Goal: Navigation & Orientation: Find specific page/section

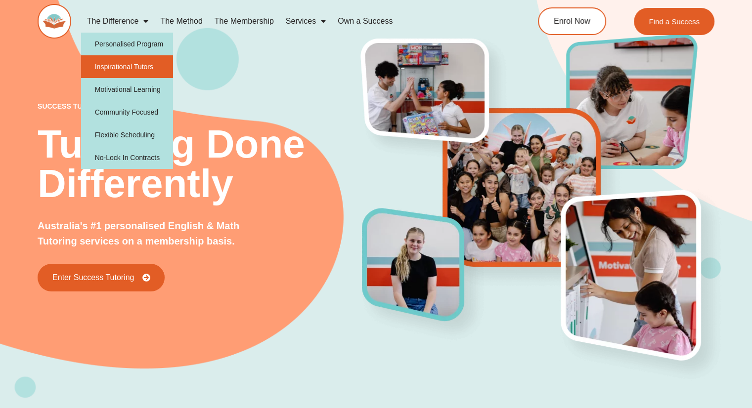
click at [126, 68] on link "Inspirational Tutors" at bounding box center [127, 66] width 92 height 23
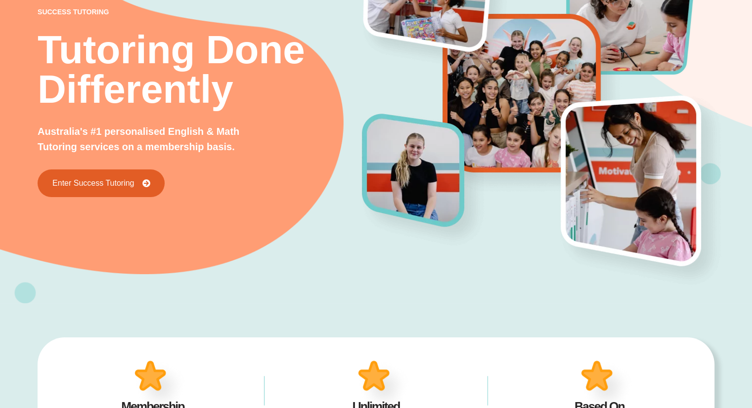
scroll to position [99, 0]
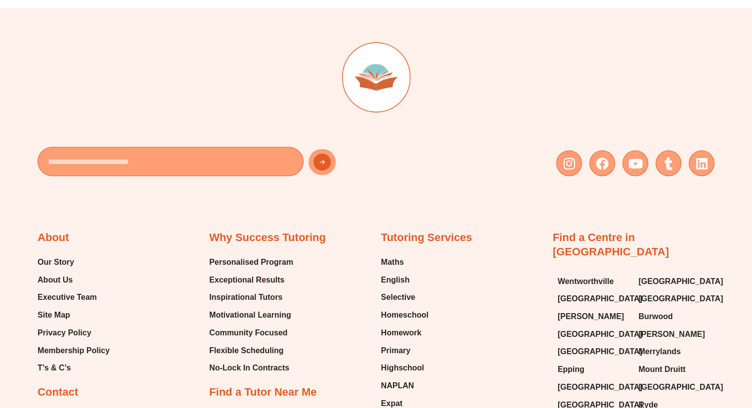
scroll to position [2269, 0]
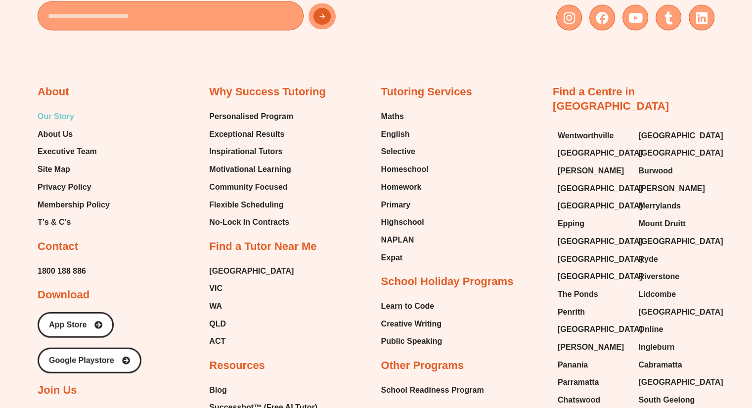
click at [65, 113] on span "Our Story" at bounding box center [56, 116] width 37 height 15
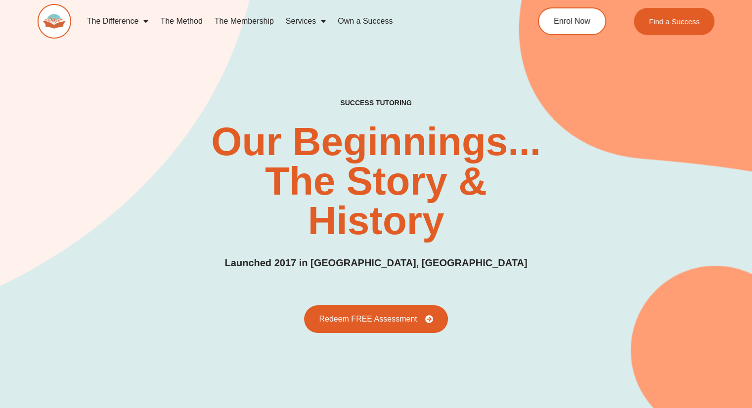
click at [358, 18] on link "Own a Success" at bounding box center [365, 21] width 67 height 23
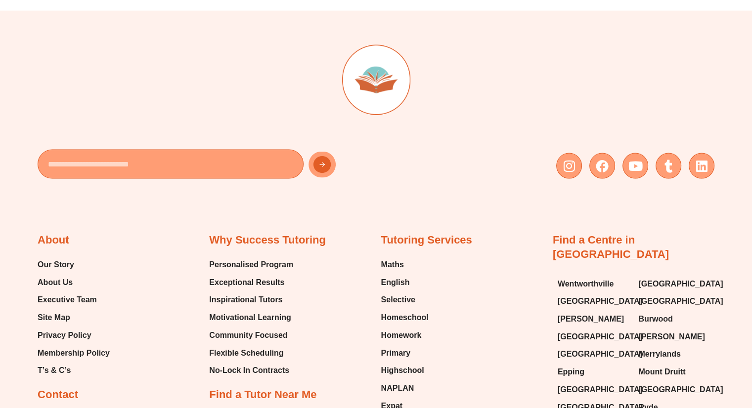
scroll to position [2269, 0]
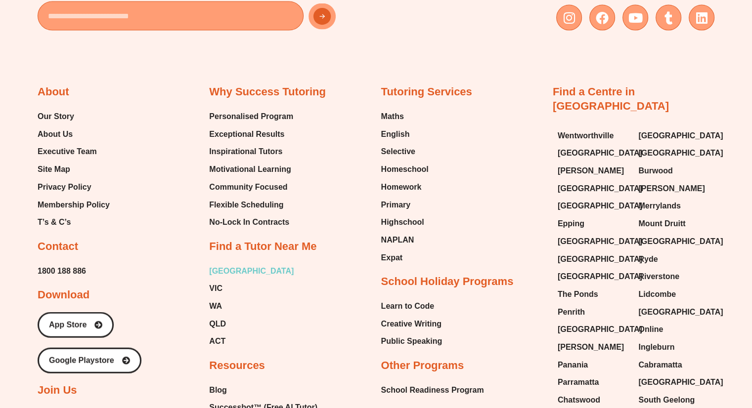
click at [217, 269] on span "[GEOGRAPHIC_DATA]" at bounding box center [251, 271] width 84 height 15
click at [215, 283] on span "VIC" at bounding box center [215, 288] width 13 height 15
click at [212, 300] on span "WA" at bounding box center [215, 306] width 13 height 15
click at [219, 318] on span "QLD" at bounding box center [217, 324] width 17 height 15
click at [213, 336] on span "ACT" at bounding box center [217, 341] width 16 height 15
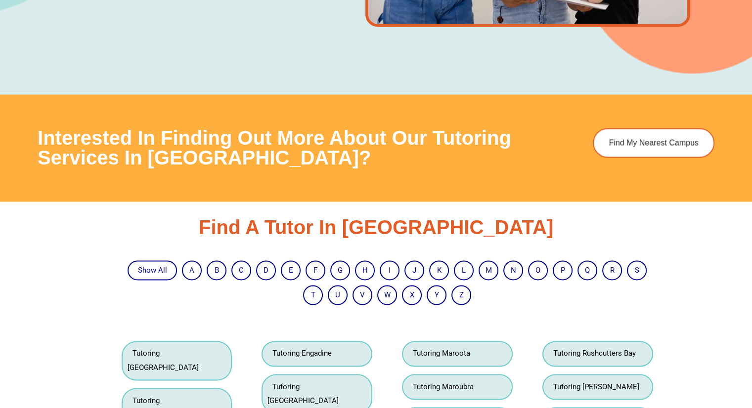
scroll to position [1631, 0]
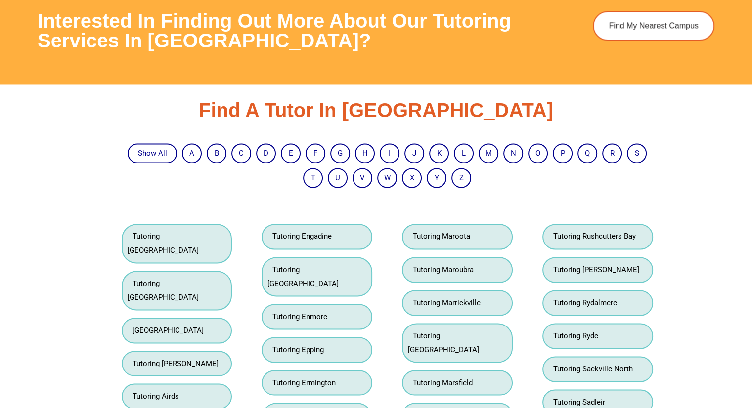
click at [304, 345] on link "Tutoring Epping" at bounding box center [295, 349] width 56 height 9
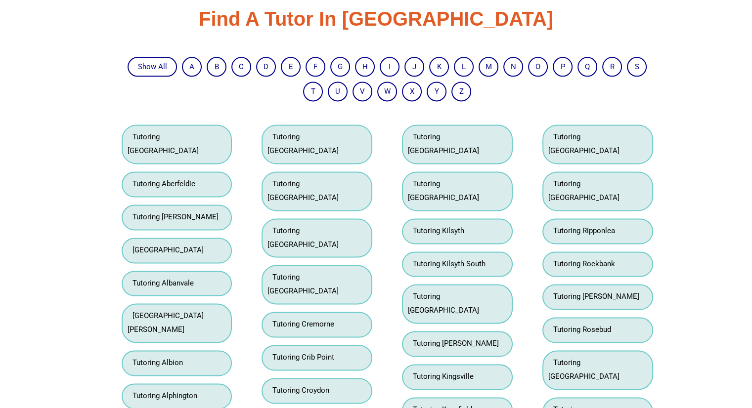
scroll to position [1285, 0]
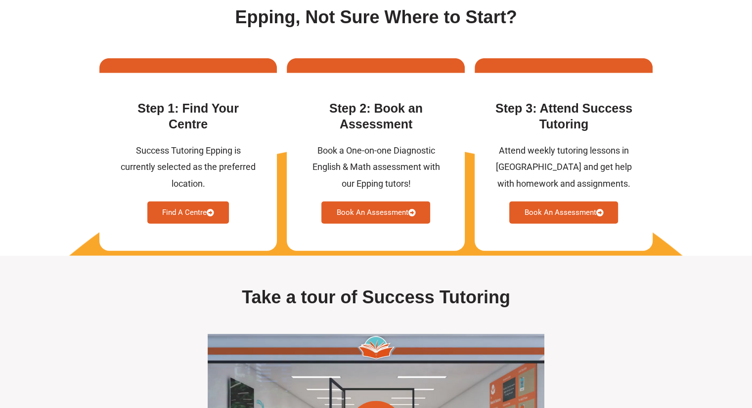
scroll to position [2569, 0]
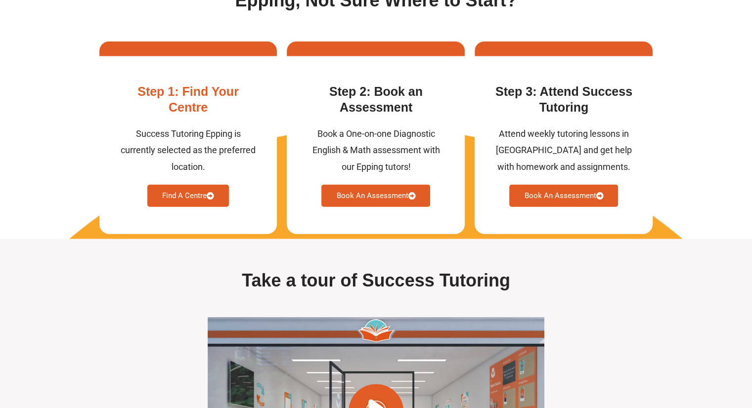
click at [190, 207] on link "Find A Centre" at bounding box center [188, 196] width 82 height 22
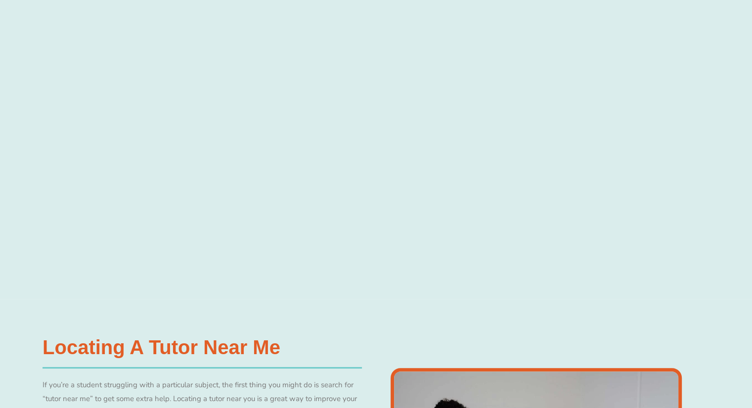
scroll to position [346, 0]
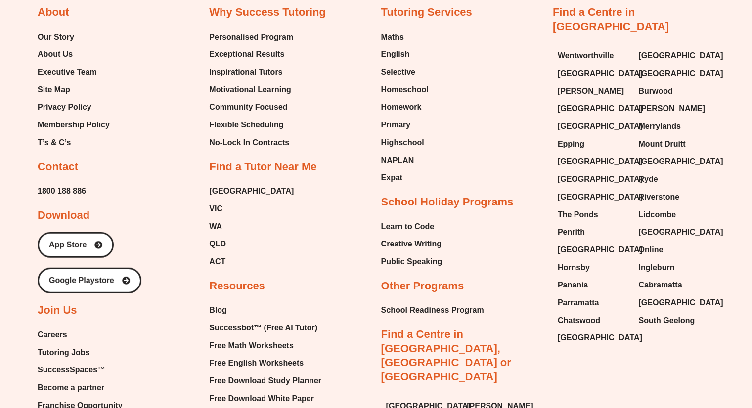
scroll to position [2774, 0]
